Goal: Task Accomplishment & Management: Use online tool/utility

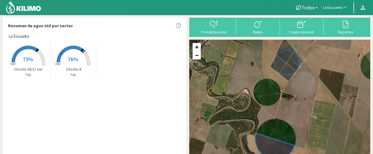
click at [68, 57] on span "76%" at bounding box center [73, 59] width 10 height 7
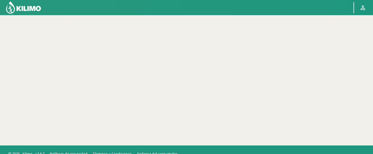
scroll to position [99, 0]
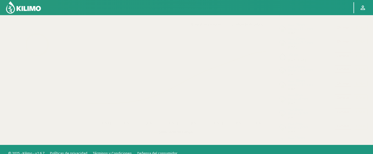
select select "147: Object"
select select "1: Object"
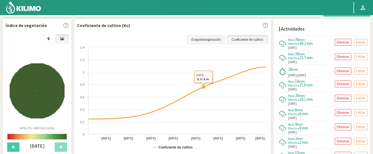
scroll to position [159, 0]
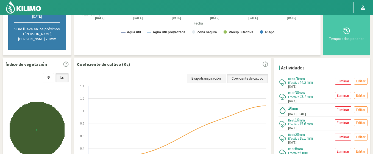
click at [202, 74] on link "Evapotranspiración" at bounding box center [206, 78] width 39 height 9
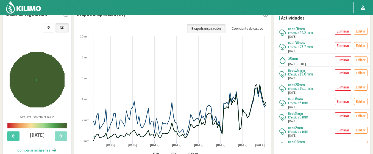
scroll to position [209, 0]
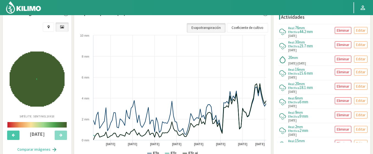
click at [210, 23] on link "Evapotranspiración" at bounding box center [206, 27] width 39 height 9
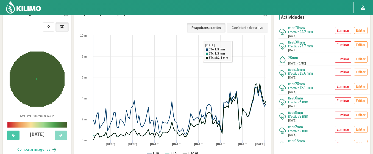
click at [244, 23] on link "Coeficiente de cultivo" at bounding box center [247, 27] width 41 height 9
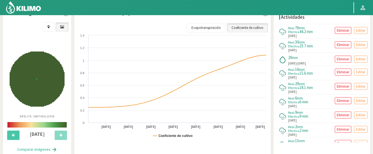
click at [46, 66] on img at bounding box center [37, 78] width 55 height 55
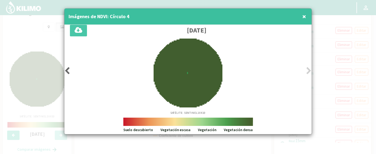
click at [68, 72] on icon at bounding box center [67, 71] width 6 height 8
click at [69, 73] on icon at bounding box center [67, 71] width 6 height 8
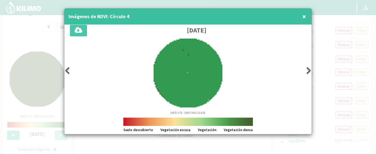
click at [69, 73] on icon at bounding box center [67, 71] width 6 height 8
click at [69, 69] on icon at bounding box center [67, 71] width 6 height 8
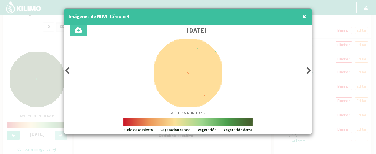
click at [69, 69] on icon at bounding box center [67, 71] width 6 height 8
click at [69, 70] on icon at bounding box center [67, 71] width 6 height 8
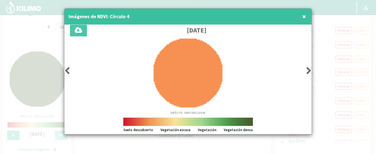
click at [69, 70] on icon at bounding box center [67, 71] width 6 height 8
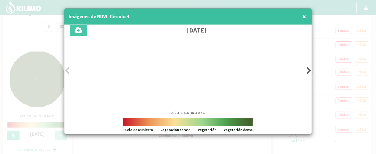
click at [69, 70] on icon at bounding box center [67, 71] width 6 height 8
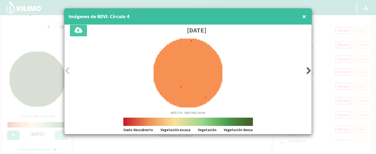
click at [69, 70] on icon at bounding box center [67, 71] width 6 height 8
click at [307, 69] on icon at bounding box center [309, 71] width 6 height 8
click at [308, 70] on icon at bounding box center [309, 71] width 6 height 8
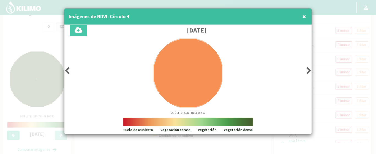
click at [308, 70] on icon at bounding box center [309, 71] width 6 height 8
click at [309, 70] on icon at bounding box center [309, 71] width 6 height 8
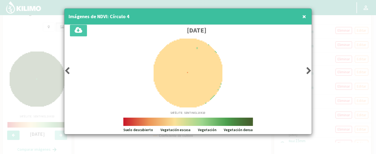
click at [309, 70] on icon at bounding box center [309, 71] width 6 height 8
click at [310, 71] on icon at bounding box center [309, 71] width 6 height 8
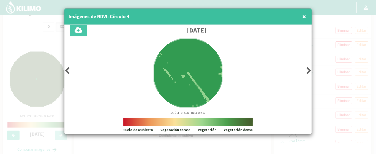
click at [308, 71] on icon at bounding box center [309, 71] width 6 height 8
click at [309, 70] on icon at bounding box center [309, 71] width 6 height 8
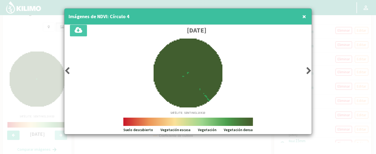
click at [309, 70] on icon at bounding box center [309, 71] width 6 height 8
click at [69, 71] on icon at bounding box center [67, 71] width 6 height 8
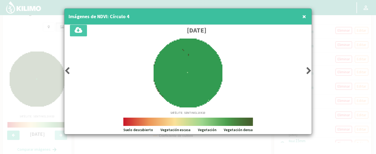
click at [309, 70] on icon at bounding box center [309, 71] width 6 height 8
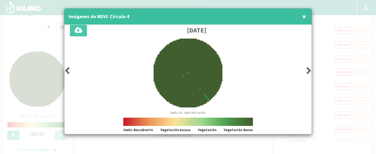
click at [308, 69] on icon at bounding box center [309, 71] width 6 height 8
click at [307, 68] on icon at bounding box center [309, 71] width 6 height 8
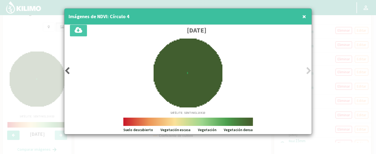
click at [307, 68] on icon at bounding box center [309, 71] width 6 height 8
click at [302, 13] on span "×" at bounding box center [304, 16] width 4 height 9
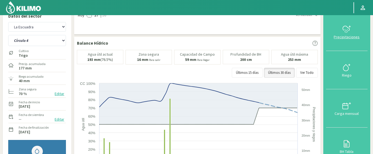
scroll to position [0, 0]
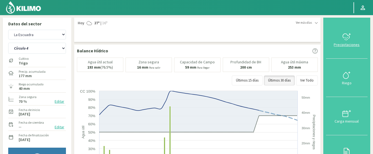
click at [350, 36] on icon at bounding box center [347, 36] width 9 height 9
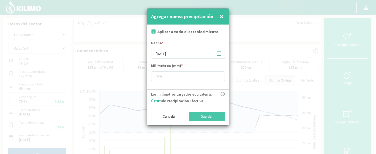
click at [219, 52] on icon at bounding box center [218, 53] width 5 height 5
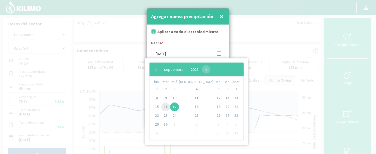
click at [166, 108] on span "16" at bounding box center [165, 106] width 9 height 9
type input "[DATE]"
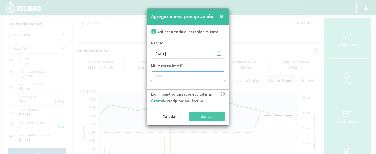
click at [160, 74] on input "number" at bounding box center [188, 76] width 74 height 10
type input "40"
click at [223, 94] on icon at bounding box center [222, 94] width 4 height 4
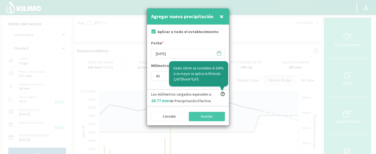
click at [182, 99] on p "Los milímetros cargados equivalen a: 28.77 mm de Precipitación Efectiva" at bounding box center [181, 98] width 61 height 12
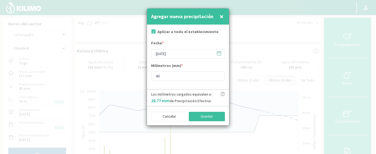
click at [210, 114] on button "Guardar" at bounding box center [207, 116] width 36 height 9
type input "[DATE]"
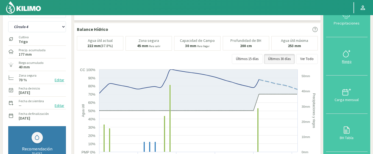
scroll to position [33, 0]
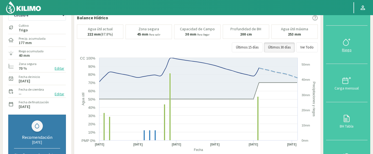
click at [351, 45] on svg-icon at bounding box center [347, 45] width 9 height 5
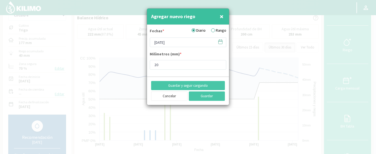
click at [220, 42] on icon at bounding box center [220, 41] width 5 height 5
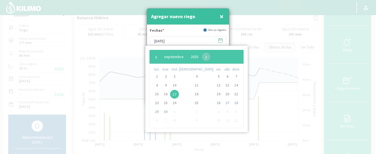
click at [220, 42] on icon at bounding box center [220, 40] width 5 height 5
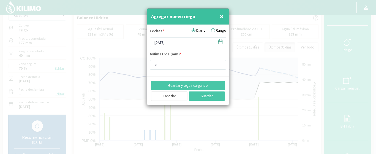
click at [214, 28] on label "Rango" at bounding box center [218, 31] width 15 height 6
click at [0, 0] on input "Rango" at bounding box center [0, 0] width 0 height 0
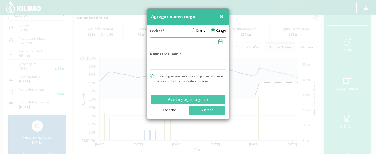
click at [207, 43] on input at bounding box center [188, 42] width 76 height 10
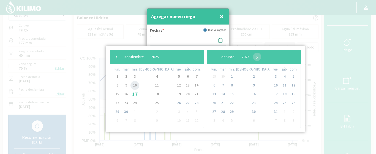
click at [139, 86] on span "10" at bounding box center [134, 85] width 9 height 9
click at [174, 86] on span "12" at bounding box center [178, 85] width 9 height 9
type input "10/09/2025 - 12/09/2025"
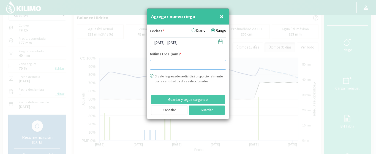
click at [160, 60] on input "number" at bounding box center [188, 65] width 76 height 10
type input "20"
click at [205, 110] on button "Guardar" at bounding box center [207, 109] width 36 height 9
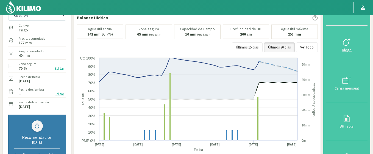
click at [349, 48] on div "Riego" at bounding box center [347, 50] width 38 height 4
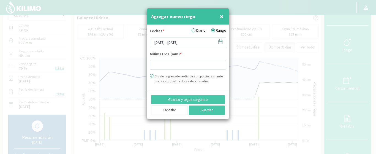
type input "20"
click at [193, 30] on label "Diario" at bounding box center [198, 31] width 14 height 6
click at [0, 0] on input "Diario" at bounding box center [0, 0] width 0 height 0
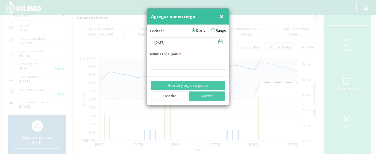
click at [222, 43] on icon at bounding box center [220, 41] width 5 height 5
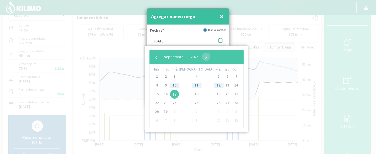
click at [214, 84] on span "12" at bounding box center [218, 85] width 9 height 9
click at [201, 37] on input "[DATE]" at bounding box center [188, 41] width 76 height 10
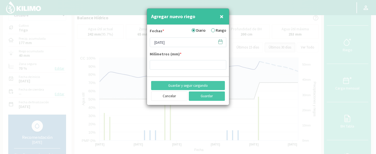
click at [219, 40] on icon at bounding box center [220, 41] width 5 height 5
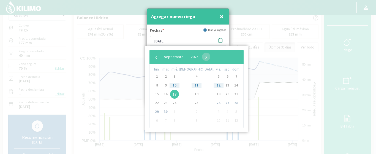
click at [186, 22] on div "Agregar nuevo riego ×" at bounding box center [188, 17] width 82 height 16
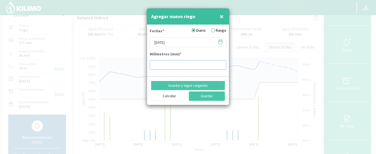
click at [172, 65] on input "number" at bounding box center [188, 65] width 76 height 10
type input "20"
click at [199, 96] on button "Guardar" at bounding box center [207, 95] width 36 height 9
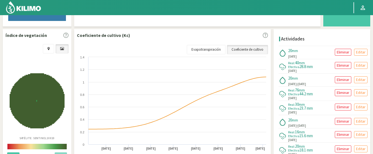
scroll to position [188, 0]
click at [338, 49] on p "Eliminar" at bounding box center [343, 52] width 13 height 6
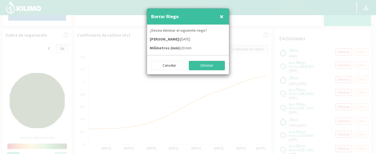
click at [202, 65] on button "Eliminar" at bounding box center [207, 65] width 36 height 9
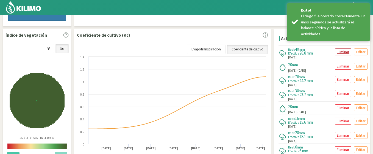
click at [342, 49] on p "Eliminar" at bounding box center [343, 52] width 13 height 6
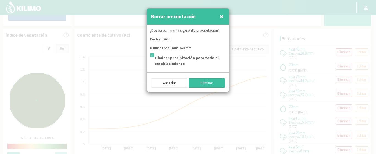
click at [198, 83] on button "Eliminar" at bounding box center [207, 82] width 36 height 9
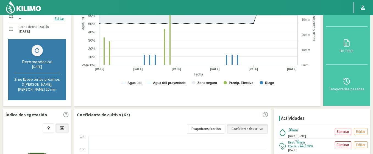
scroll to position [155, 0]
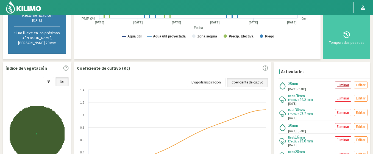
click at [342, 82] on p "Eliminar" at bounding box center [343, 85] width 13 height 6
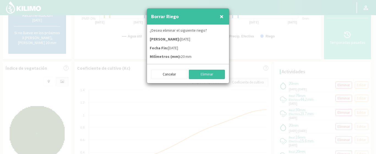
click at [208, 75] on button "Eliminar" at bounding box center [207, 74] width 36 height 9
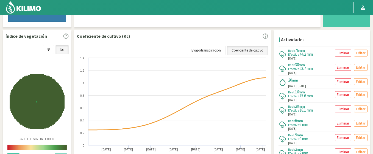
scroll to position [188, 0]
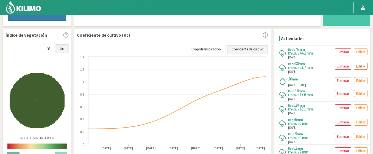
click at [361, 63] on p "Editar" at bounding box center [361, 66] width 10 height 6
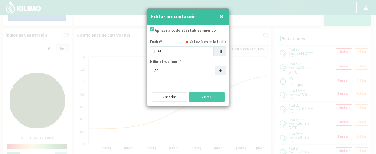
click at [222, 17] on span "×" at bounding box center [221, 16] width 4 height 9
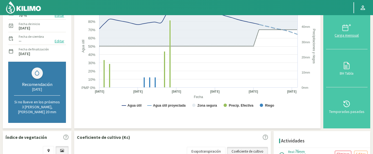
scroll to position [56, 0]
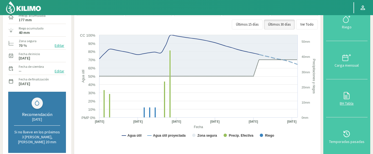
click at [351, 94] on icon at bounding box center [347, 95] width 9 height 9
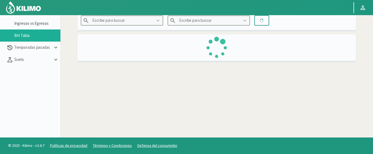
type input "La Escuadra"
type input "Círculo 4"
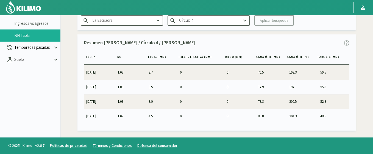
click at [26, 47] on p "Temporadas pasadas" at bounding box center [33, 47] width 40 height 6
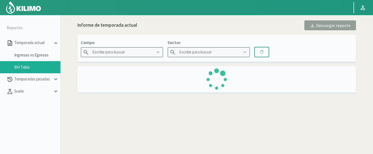
scroll to position [32, 0]
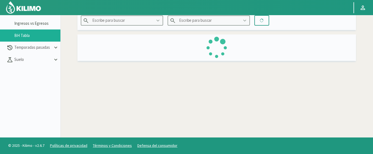
type input "La Escuadra"
type input "Círculo 4"
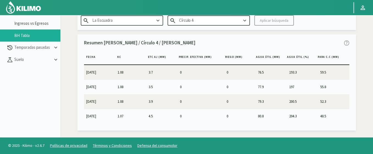
click at [38, 13] on img at bounding box center [24, 7] width 36 height 13
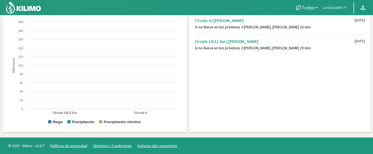
scroll to position [178, 0]
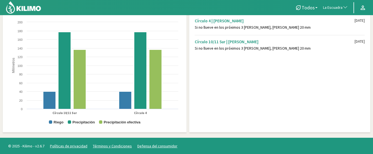
click at [31, 6] on img at bounding box center [24, 7] width 36 height 13
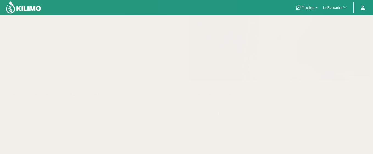
scroll to position [178, 0]
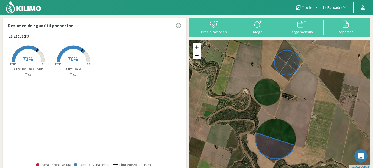
click at [73, 53] on rect at bounding box center [73, 63] width 44 height 44
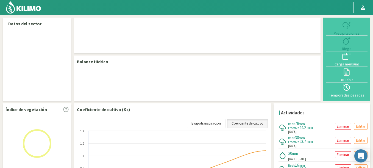
select select "147: Object"
select select "1: Object"
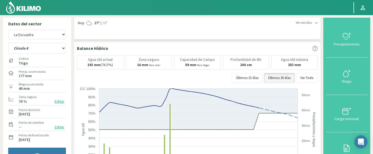
click at [309, 23] on span "Ver más días" at bounding box center [304, 22] width 16 height 5
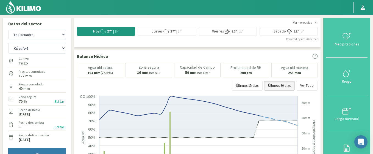
click at [291, 35] on svg-icon at bounding box center [290, 33] width 6 height 5
